Goal: Check status: Check status

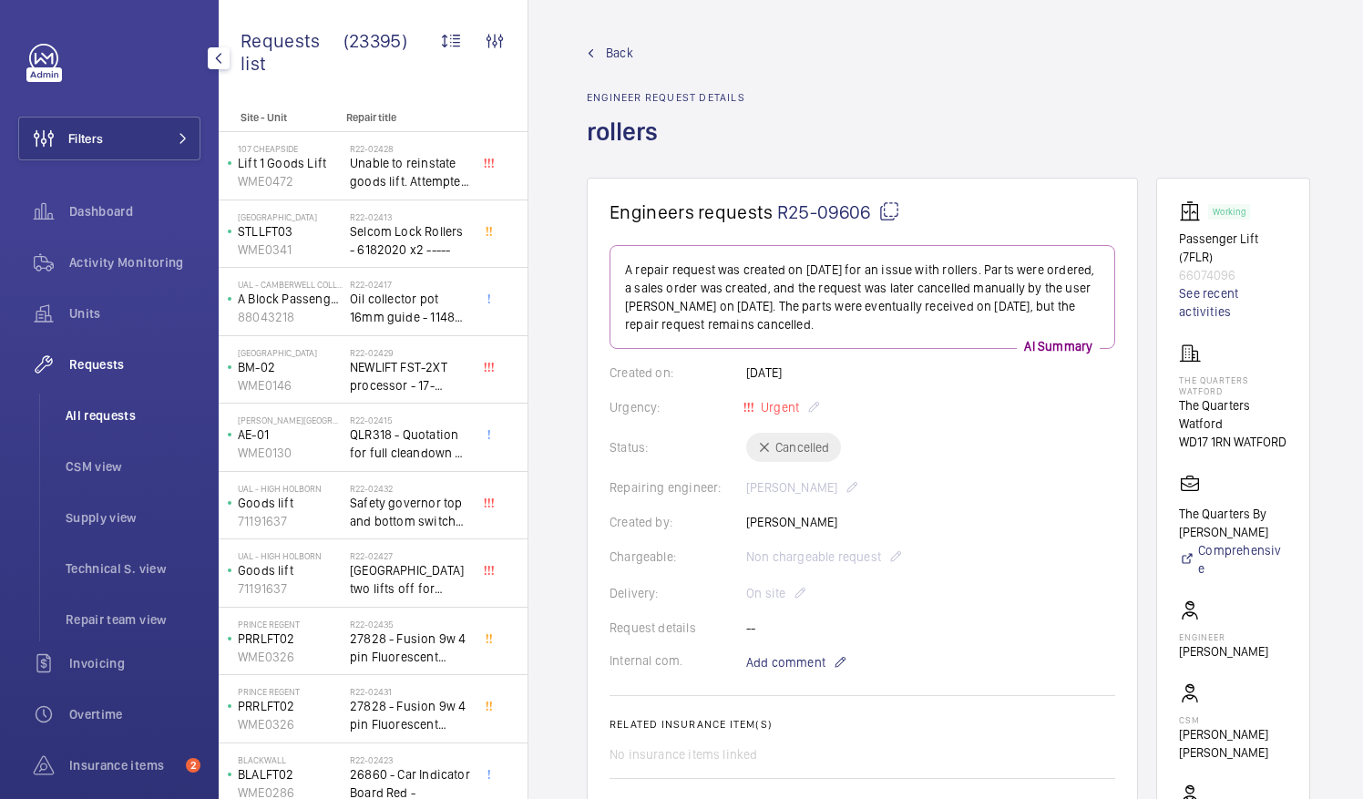
click at [94, 410] on span "All requests" at bounding box center [133, 415] width 135 height 18
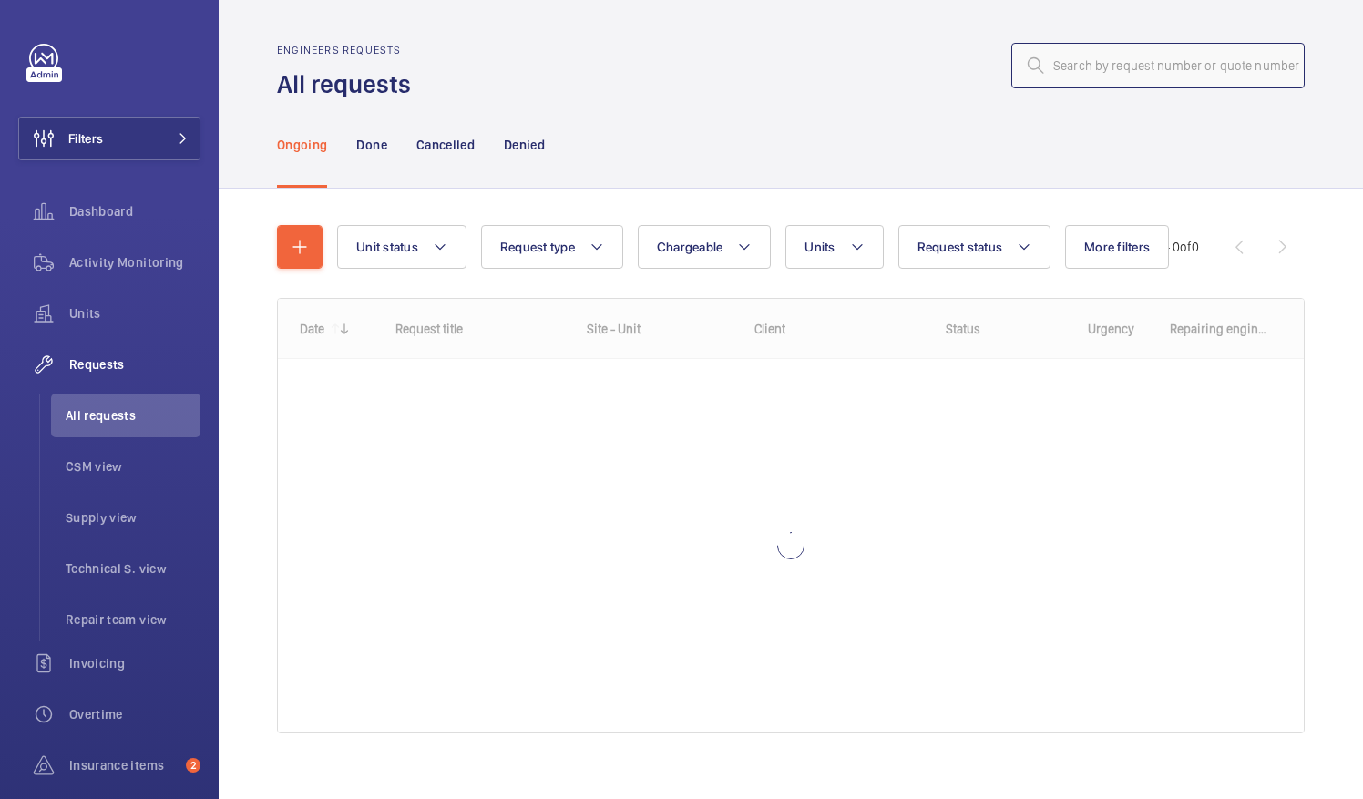
click at [1047, 66] on input "text" at bounding box center [1157, 66] width 293 height 46
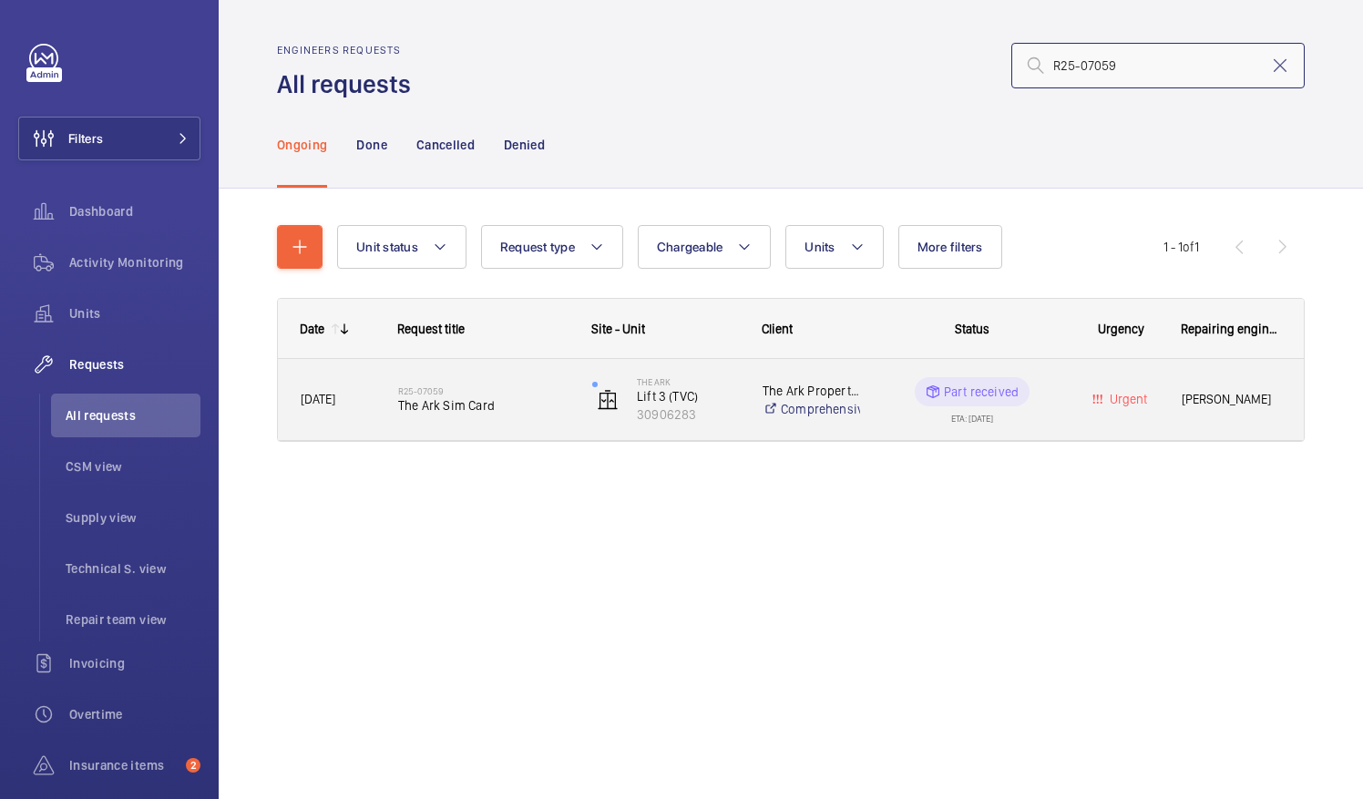
type input "R25-07059"
click at [483, 407] on span "The Ark Sim Card" at bounding box center [483, 405] width 170 height 18
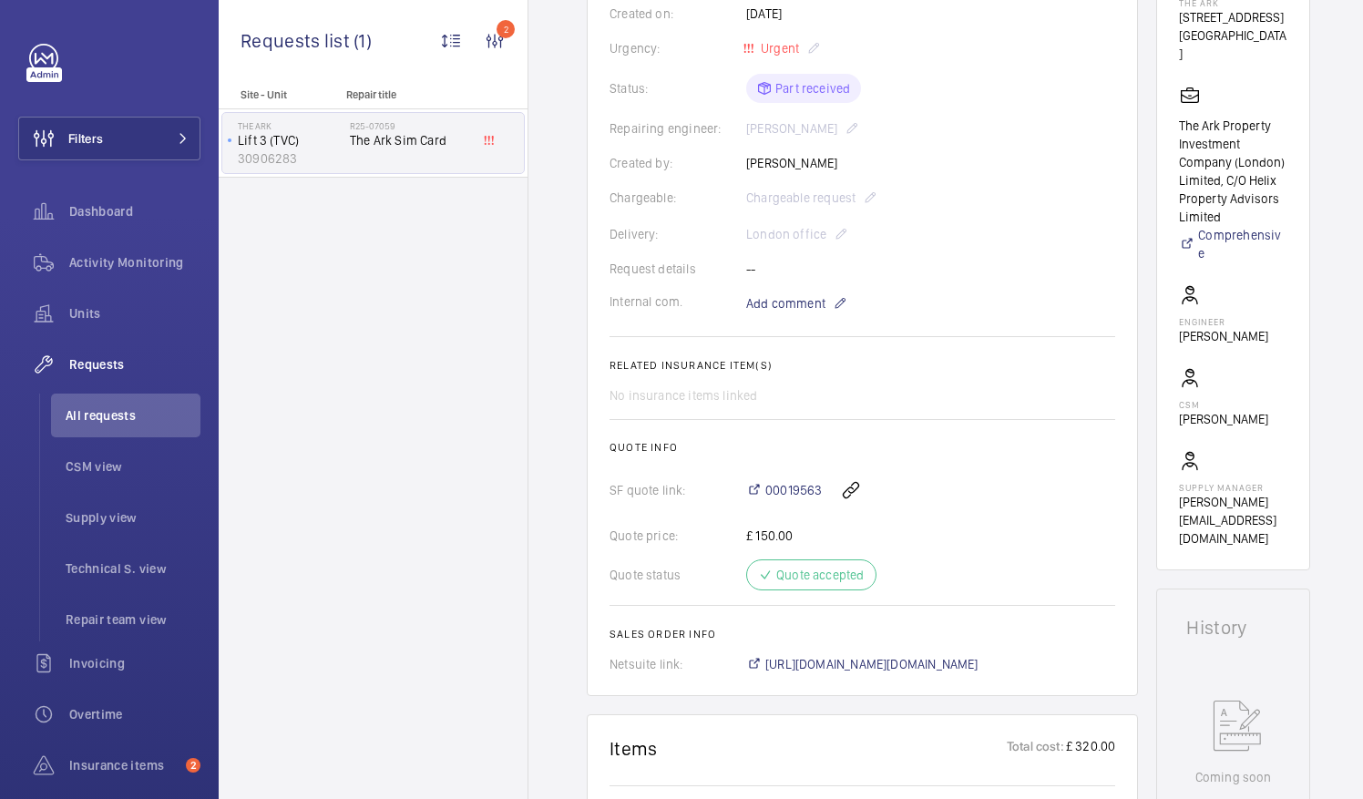
scroll to position [455, 0]
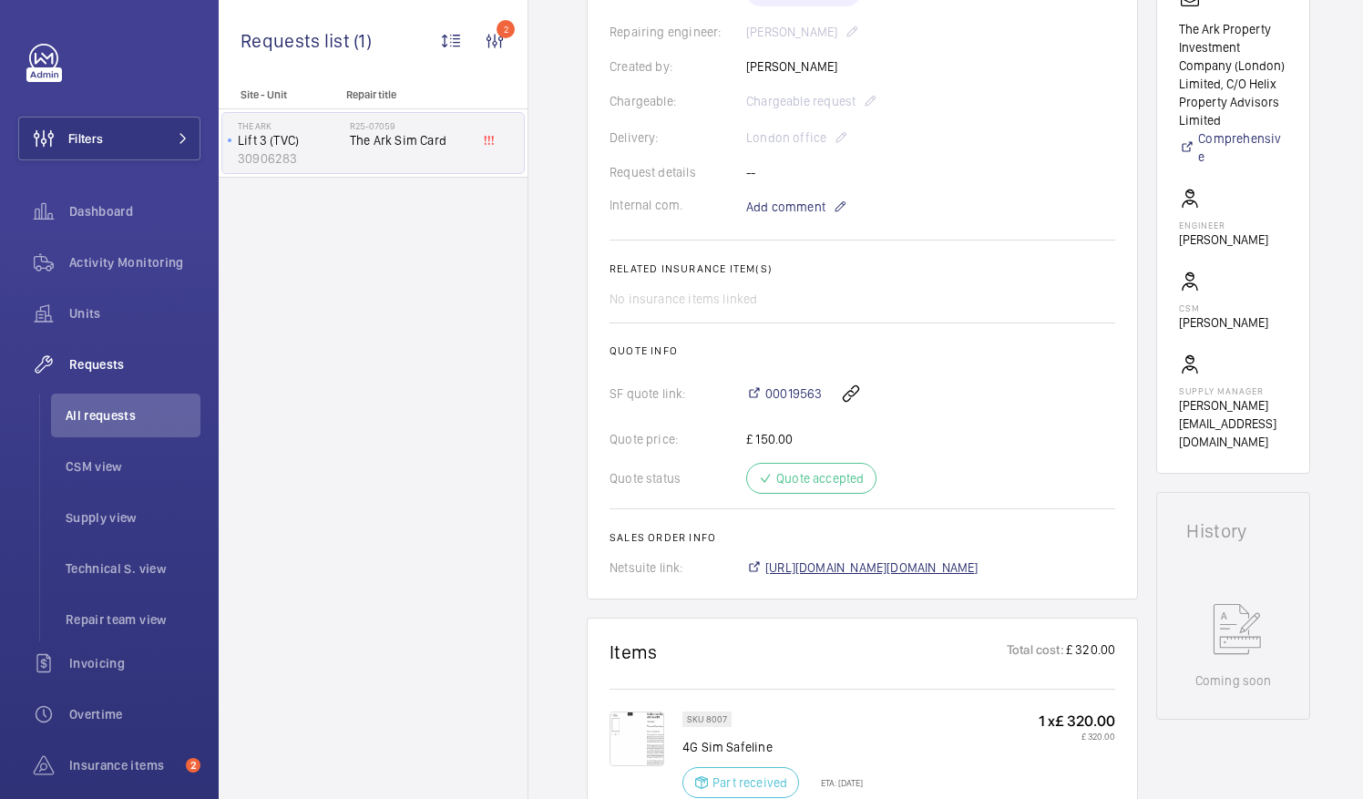
click at [854, 567] on span "[URL][DOMAIN_NAME][DOMAIN_NAME]" at bounding box center [871, 567] width 213 height 18
